Goal: Obtain resource: Download file/media

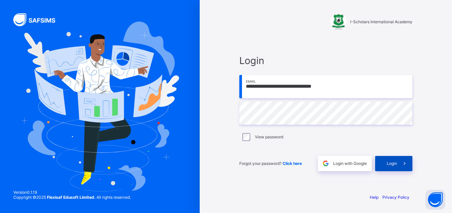
click at [393, 165] on span "Login" at bounding box center [391, 163] width 10 height 5
click at [395, 165] on span "Login" at bounding box center [391, 163] width 10 height 5
type input "**********"
click at [391, 162] on span "Login" at bounding box center [391, 163] width 10 height 5
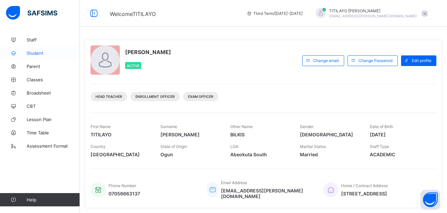
click at [40, 51] on span "Student" at bounding box center [53, 53] width 53 height 5
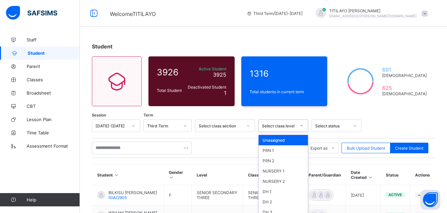
scroll to position [25, 0]
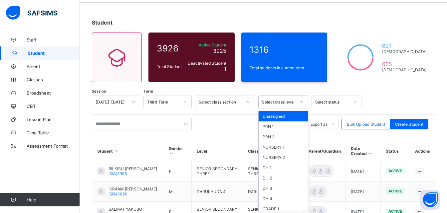
click at [302, 108] on div "option Unassigned focused, 1 of 46. 46 results available. Use Up and Down to ch…" at bounding box center [283, 102] width 50 height 13
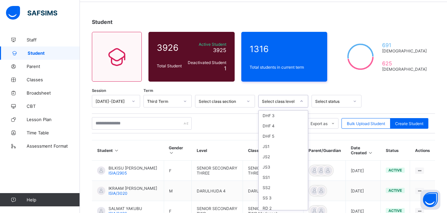
scroll to position [177, 0]
click at [271, 195] on div "SS 3" at bounding box center [282, 197] width 49 height 10
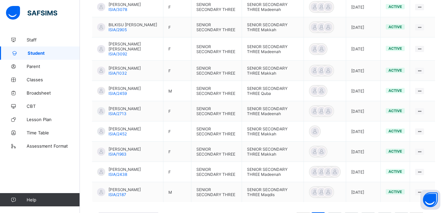
scroll to position [212, 0]
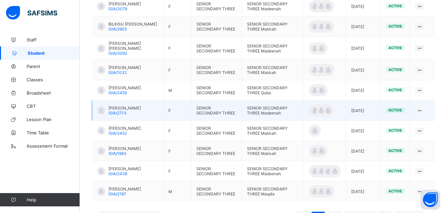
click at [132, 116] on div "SALMAH SULEIMAN ISIA/2713" at bounding box center [124, 111] width 32 height 10
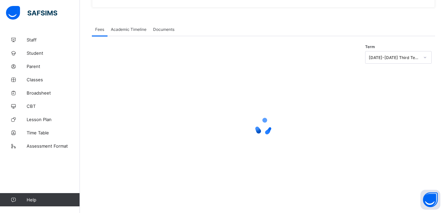
scroll to position [62, 0]
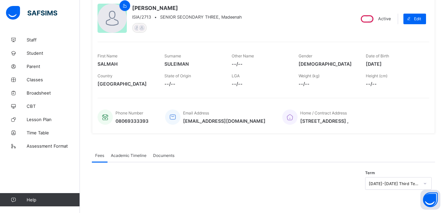
click at [127, 155] on span "Academic Timeline" at bounding box center [129, 155] width 36 height 5
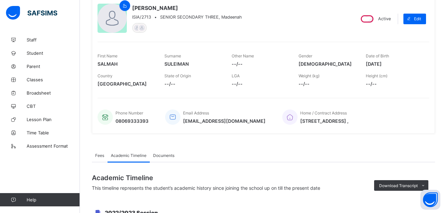
scroll to position [212, 0]
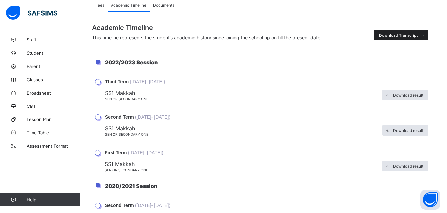
click at [404, 34] on span "Download Transcript" at bounding box center [398, 35] width 39 height 5
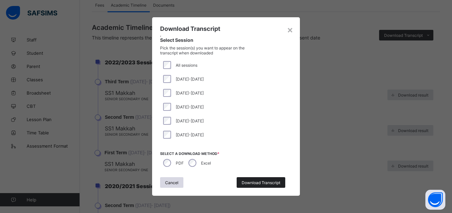
click at [259, 182] on span "Download Transcript" at bounding box center [260, 183] width 39 height 5
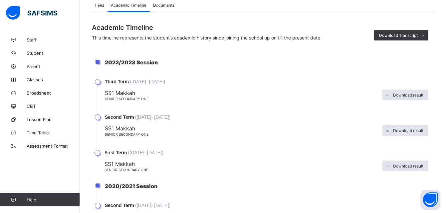
scroll to position [0, 0]
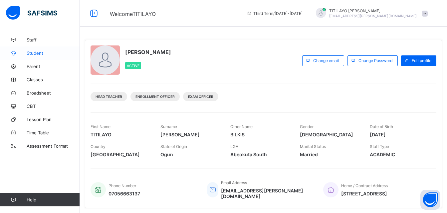
click at [35, 51] on span "Student" at bounding box center [53, 53] width 53 height 5
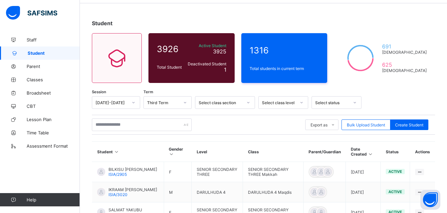
click at [284, 109] on div "Select class level" at bounding box center [283, 102] width 50 height 13
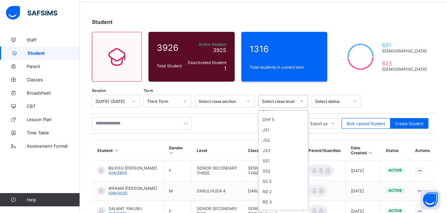
scroll to position [196, 0]
click at [268, 178] on div "SS 3" at bounding box center [282, 178] width 49 height 10
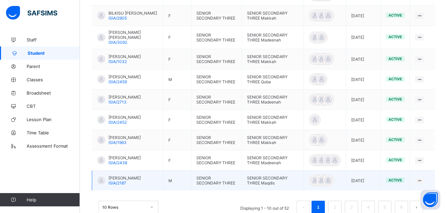
scroll to position [230, 0]
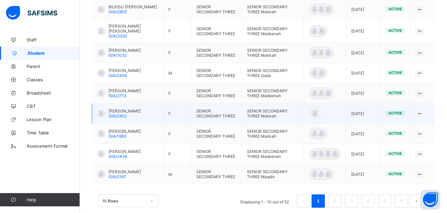
click at [129, 114] on span "[PERSON_NAME]" at bounding box center [124, 111] width 32 height 5
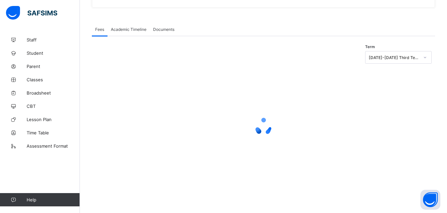
scroll to position [62, 0]
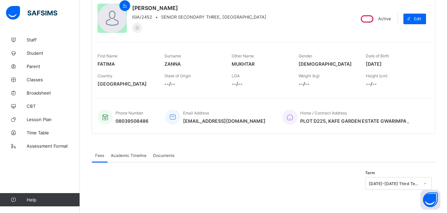
click at [135, 161] on div "Academic Timeline" at bounding box center [128, 155] width 42 height 13
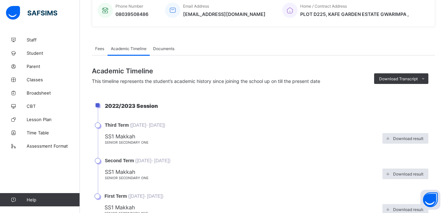
scroll to position [230, 0]
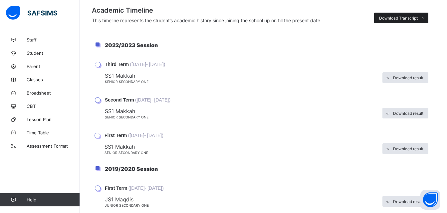
click at [402, 17] on span "Download Transcript" at bounding box center [398, 18] width 39 height 5
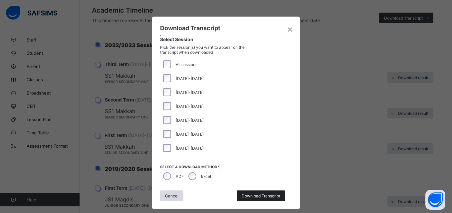
click at [256, 193] on div "Download Transcript" at bounding box center [260, 196] width 49 height 11
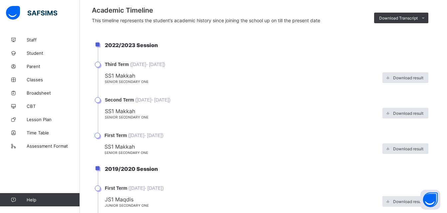
scroll to position [0, 0]
drag, startPoint x: 446, startPoint y: 59, endPoint x: 440, endPoint y: 46, distance: 14.3
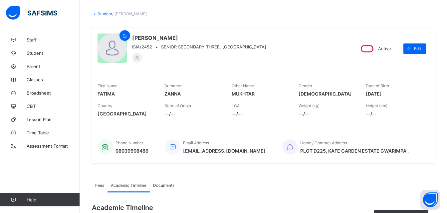
scroll to position [21, 0]
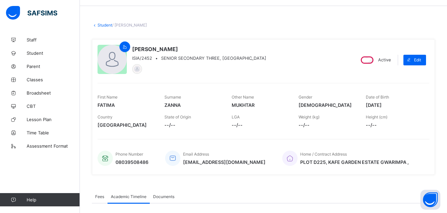
click at [107, 26] on link "Student" at bounding box center [104, 25] width 15 height 5
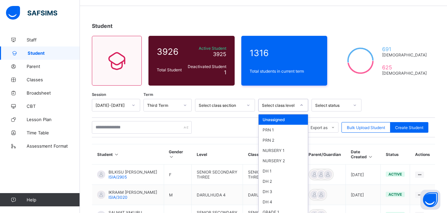
scroll to position [25, 0]
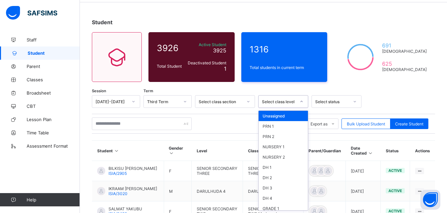
click at [278, 106] on div "Select class level" at bounding box center [283, 101] width 50 height 13
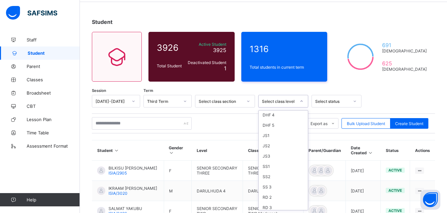
scroll to position [194, 0]
click at [271, 178] on div "SS 3" at bounding box center [282, 180] width 49 height 10
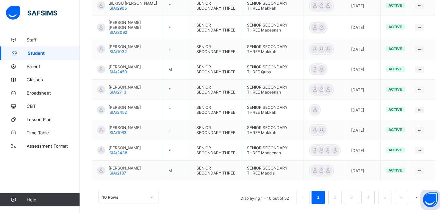
scroll to position [236, 0]
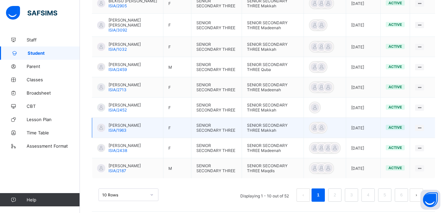
click at [139, 127] on td "AISHA MUHAMMAD HALADU ISIA/1963" at bounding box center [127, 128] width 71 height 20
click at [137, 128] on span "AISHA MUHAMMAD HALADU" at bounding box center [124, 125] width 32 height 5
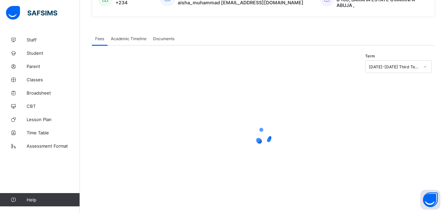
scroll to position [62, 0]
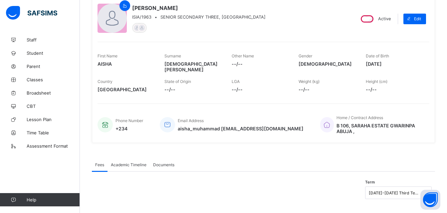
click at [126, 163] on span "Academic Timeline" at bounding box center [129, 165] width 36 height 5
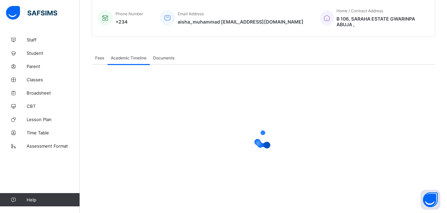
scroll to position [236, 0]
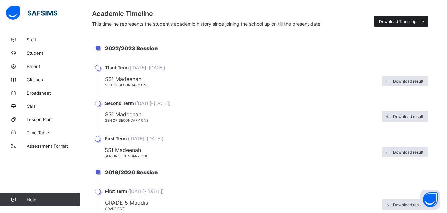
click at [411, 19] on span "Download Transcript" at bounding box center [398, 21] width 39 height 5
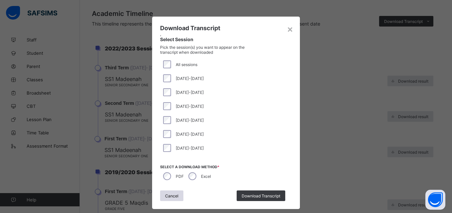
click at [165, 87] on div "2018-2019" at bounding box center [226, 92] width 132 height 14
click at [165, 73] on div "2017-2018" at bounding box center [226, 78] width 132 height 14
click at [256, 198] on span "Download Transcript" at bounding box center [260, 196] width 39 height 5
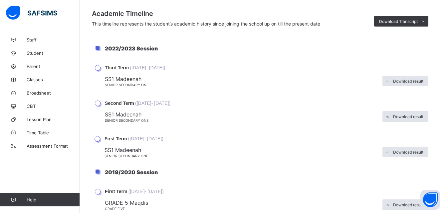
scroll to position [0, 0]
click at [252, 101] on li "Second Term ( 5th Sep, 2024 - 5th Sep, 2024 ) SS1 Madeenah SENIOR SECONDARY ONE…" at bounding box center [266, 119] width 337 height 36
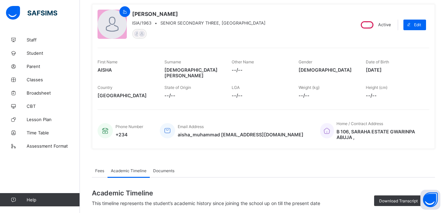
scroll to position [46, 0]
